Goal: Task Accomplishment & Management: Manage account settings

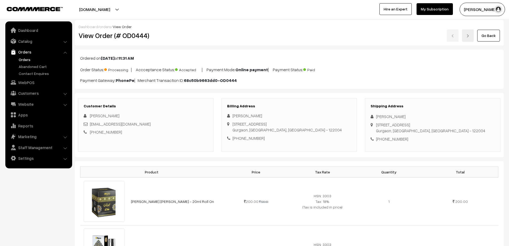
click at [27, 58] on link "Orders" at bounding box center [43, 60] width 53 height 6
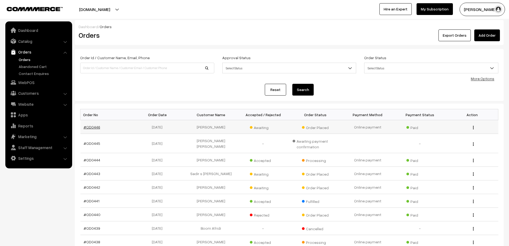
click at [88, 128] on link "#OD0446" at bounding box center [92, 127] width 17 height 5
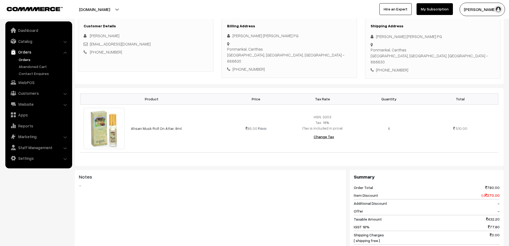
scroll to position [80, 0]
click at [25, 61] on link "Orders" at bounding box center [43, 60] width 53 height 6
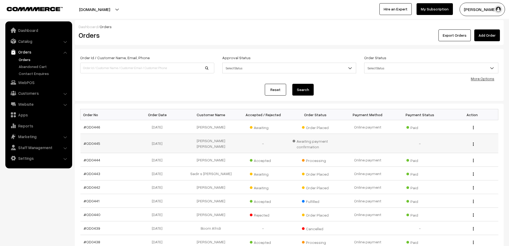
click at [90, 146] on td "#OD0445" at bounding box center [106, 143] width 52 height 19
click at [90, 143] on link "#OD0445" at bounding box center [92, 143] width 17 height 5
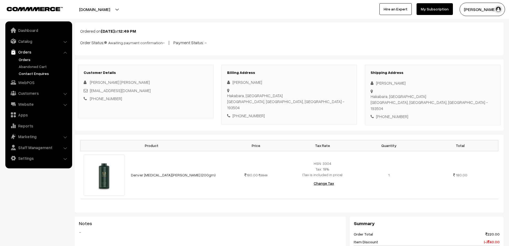
scroll to position [27, 0]
click at [22, 57] on link "Orders" at bounding box center [43, 60] width 53 height 6
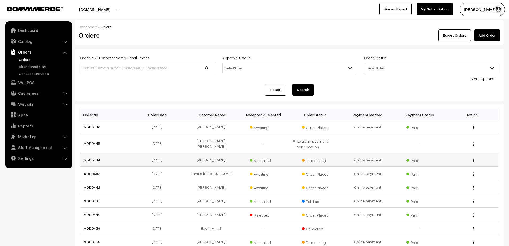
click at [91, 162] on link "#OD0444" at bounding box center [92, 159] width 17 height 5
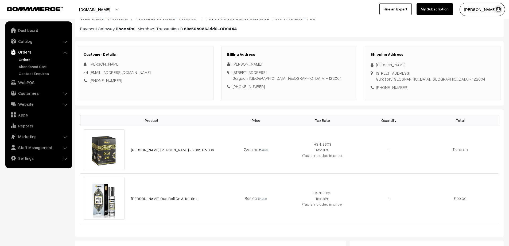
scroll to position [53, 0]
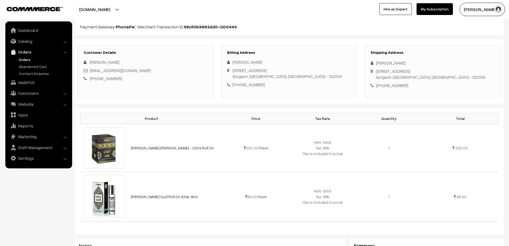
click at [24, 61] on link "Orders" at bounding box center [43, 60] width 53 height 6
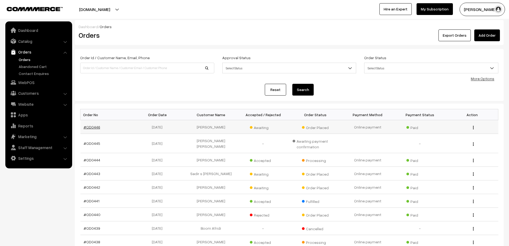
click at [91, 126] on link "#OD0446" at bounding box center [92, 127] width 17 height 5
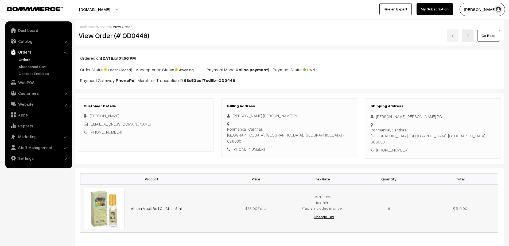
click at [119, 214] on img at bounding box center [104, 208] width 41 height 41
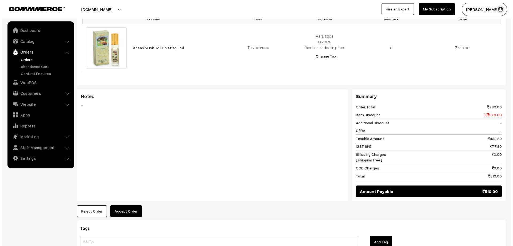
scroll to position [187, 0]
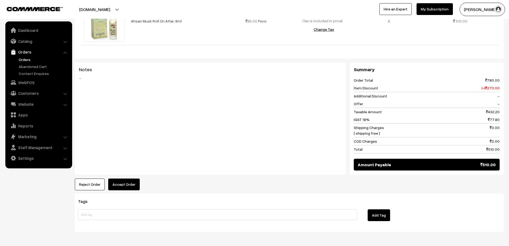
click at [132, 180] on button "Accept Order" at bounding box center [124, 184] width 32 height 12
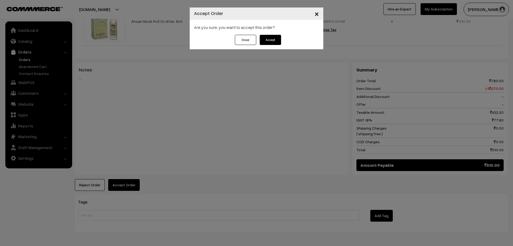
click at [279, 37] on button "Accept" at bounding box center [270, 40] width 21 height 10
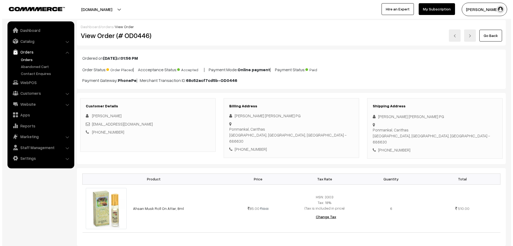
scroll to position [134, 0]
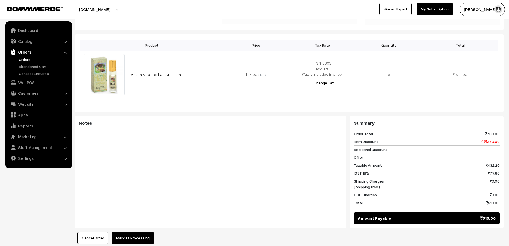
click at [130, 232] on button "Mark as Processing" at bounding box center [133, 238] width 42 height 12
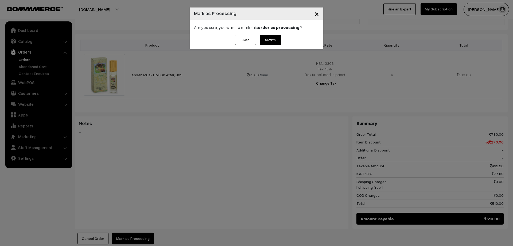
click at [266, 41] on button "Confirm" at bounding box center [270, 40] width 21 height 10
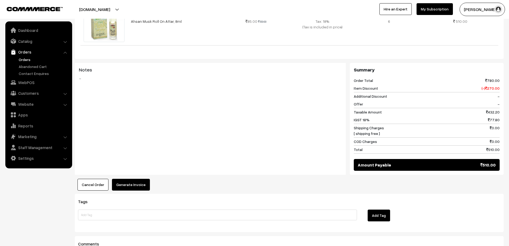
scroll to position [241, 0]
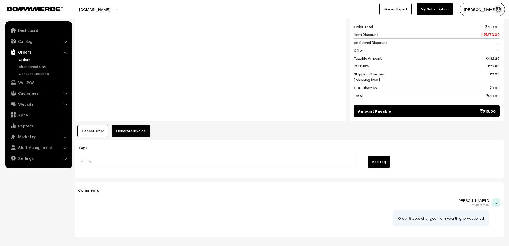
click at [137, 131] on div "Dashboard / orders / View Order View Order (# OD0446) Go Back Ordered on [DATE]…" at bounding box center [289, 8] width 429 height 458
click at [132, 125] on button "Generate Invoice" at bounding box center [131, 131] width 38 height 12
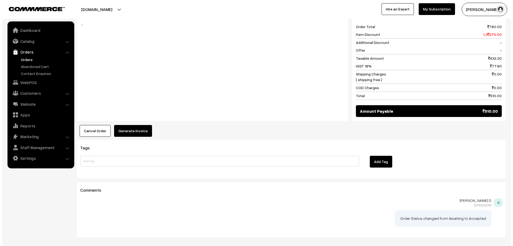
scroll to position [241, 0]
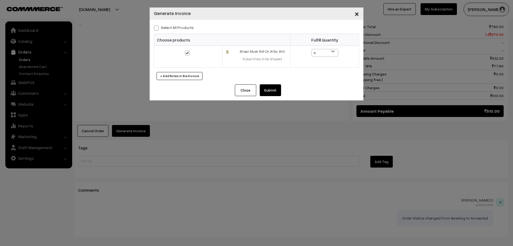
click at [270, 93] on button "Submit" at bounding box center [270, 90] width 21 height 12
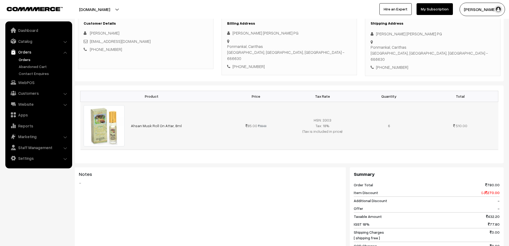
scroll to position [80, 0]
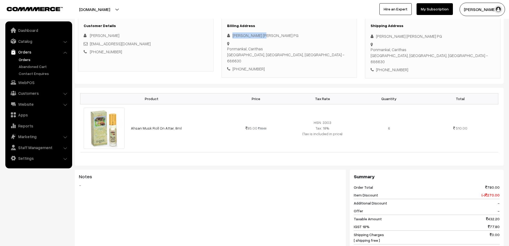
drag, startPoint x: 257, startPoint y: 34, endPoint x: 231, endPoint y: 32, distance: 25.7
click at [231, 32] on div "[PERSON_NAME] [PERSON_NAME] PG" at bounding box center [289, 35] width 124 height 6
copy div "[PERSON_NAME] [PERSON_NAME] PG"
drag, startPoint x: 266, startPoint y: 44, endPoint x: 232, endPoint y: 43, distance: 34.3
click at [232, 41] on div "Ponmankal, Carithas [GEOGRAPHIC_DATA], [GEOGRAPHIC_DATA], [GEOGRAPHIC_DATA] - 6…" at bounding box center [289, 41] width 124 height 0
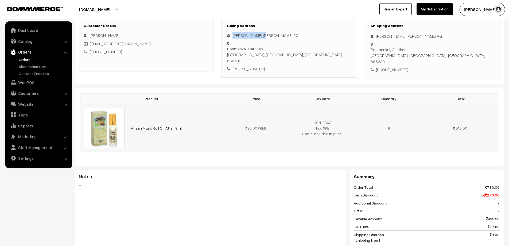
copy div "Ponmankal, Carithas"
drag, startPoint x: 248, startPoint y: 50, endPoint x: 233, endPoint y: 51, distance: 14.3
click at [233, 51] on div "Ponmankal, Carithas [GEOGRAPHIC_DATA], [GEOGRAPHIC_DATA], [GEOGRAPHIC_DATA] - 6…" at bounding box center [289, 55] width 124 height 18
copy div "Kottayam"
drag, startPoint x: 286, startPoint y: 49, endPoint x: 273, endPoint y: 50, distance: 13.4
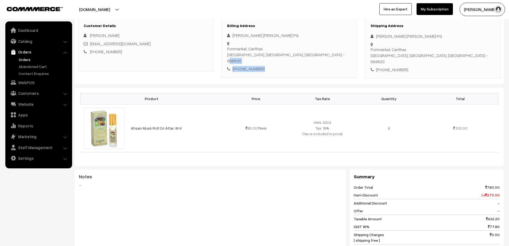
click at [273, 50] on div "[PERSON_NAME] [PERSON_NAME] PG [GEOGRAPHIC_DATA], [GEOGRAPHIC_DATA], [GEOGRAPHI…" at bounding box center [289, 52] width 124 height 40
copy div "686630 [PHONE_NUMBER]"
click at [258, 48] on div "Ponmankal, Carithas [GEOGRAPHIC_DATA], [GEOGRAPHIC_DATA], [GEOGRAPHIC_DATA] - 6…" at bounding box center [289, 55] width 124 height 18
drag, startPoint x: 247, startPoint y: 50, endPoint x: 233, endPoint y: 51, distance: 14.4
click at [233, 51] on div "Ponmankal, Carithas [GEOGRAPHIC_DATA], [GEOGRAPHIC_DATA], [GEOGRAPHIC_DATA] - 6…" at bounding box center [289, 55] width 124 height 18
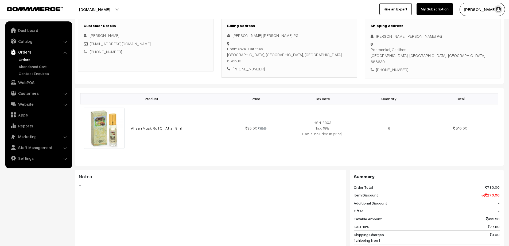
copy div "Kottayam"
drag, startPoint x: 285, startPoint y: 50, endPoint x: 272, endPoint y: 50, distance: 12.8
click at [272, 50] on div "Ponmankal, Carithas [GEOGRAPHIC_DATA], [GEOGRAPHIC_DATA], [GEOGRAPHIC_DATA] - 6…" at bounding box center [289, 55] width 124 height 18
copy div "686630"
drag, startPoint x: 259, startPoint y: 59, endPoint x: 240, endPoint y: 59, distance: 18.5
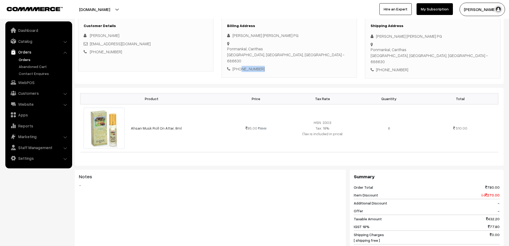
click at [240, 66] on div "[PHONE_NUMBER]" at bounding box center [289, 69] width 124 height 6
copy div "7907018673"
